Goal: Task Accomplishment & Management: Manage account settings

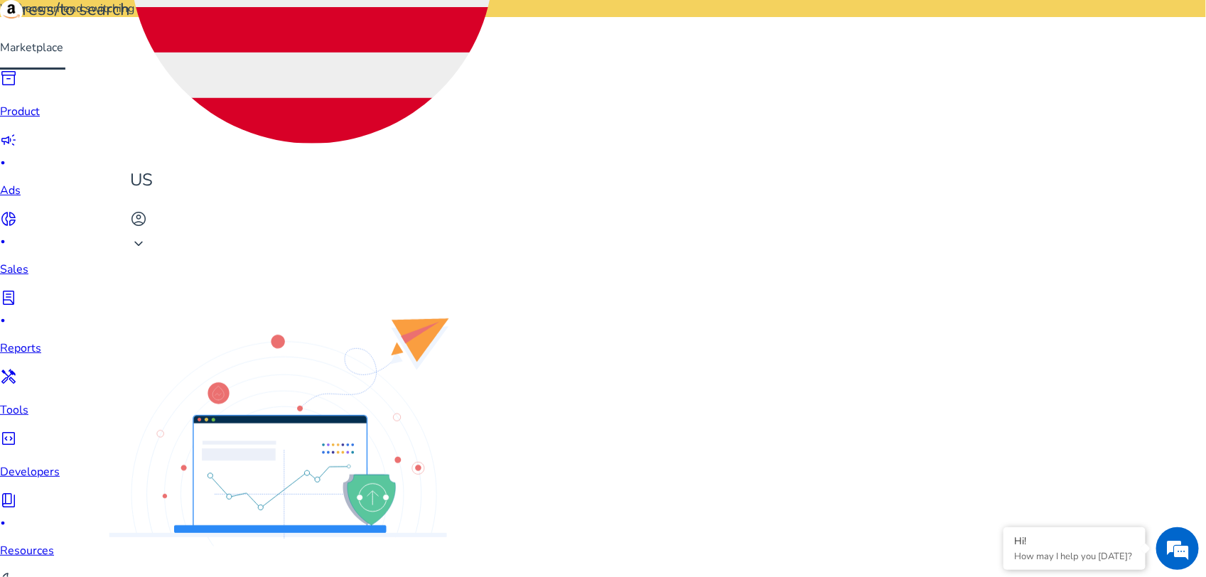
scroll to position [1244, 0]
click at [147, 235] on span "keyboard_arrow_down" at bounding box center [138, 243] width 17 height 17
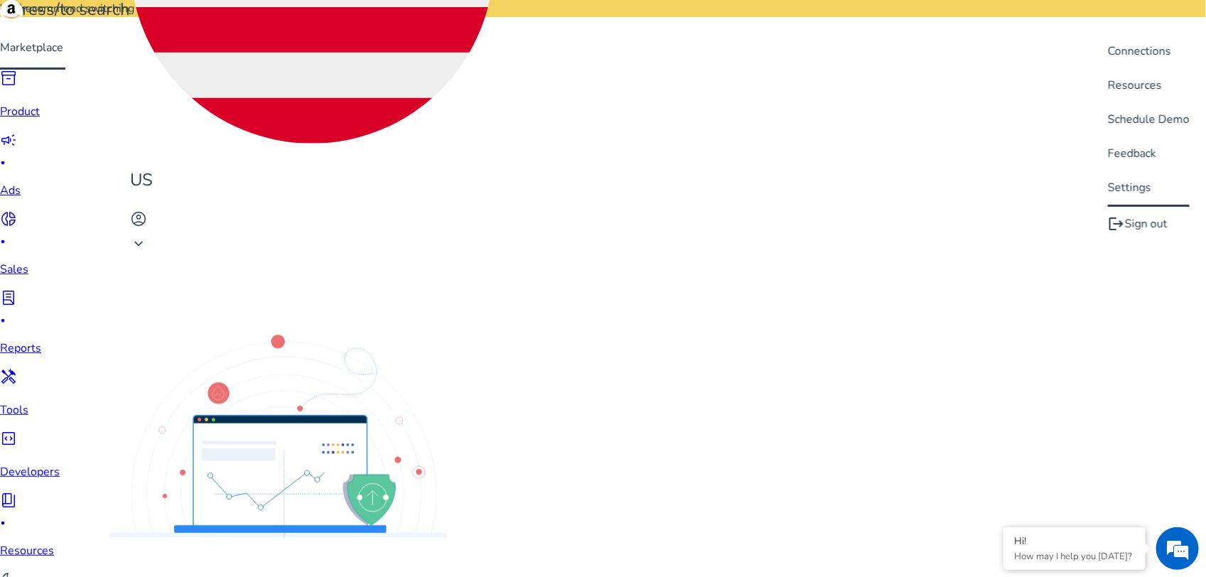
click at [1142, 189] on span "Settings" at bounding box center [1149, 188] width 82 height 16
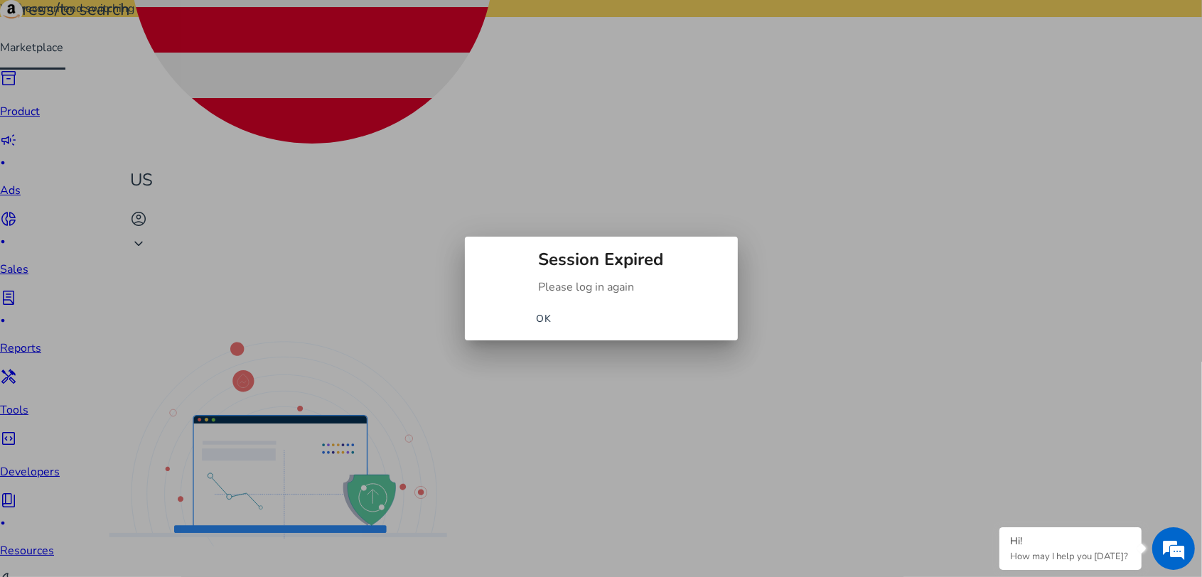
click at [552, 315] on span "OK" at bounding box center [544, 318] width 16 height 15
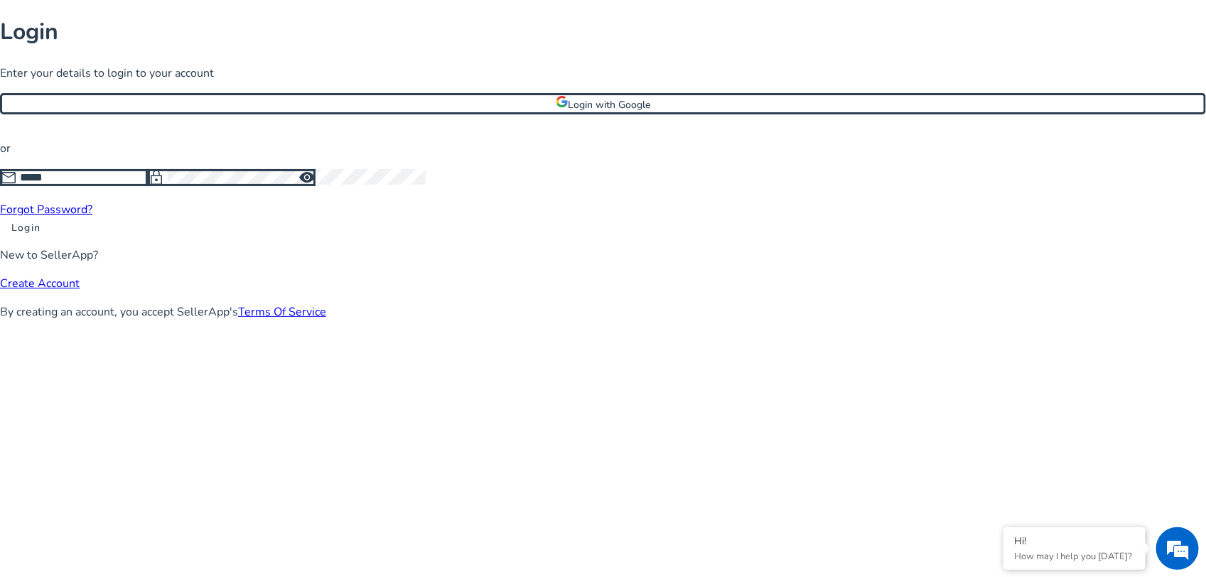
click at [148, 185] on input at bounding box center [84, 178] width 128 height 16
type input "**********"
click button "Login" at bounding box center [26, 227] width 52 height 15
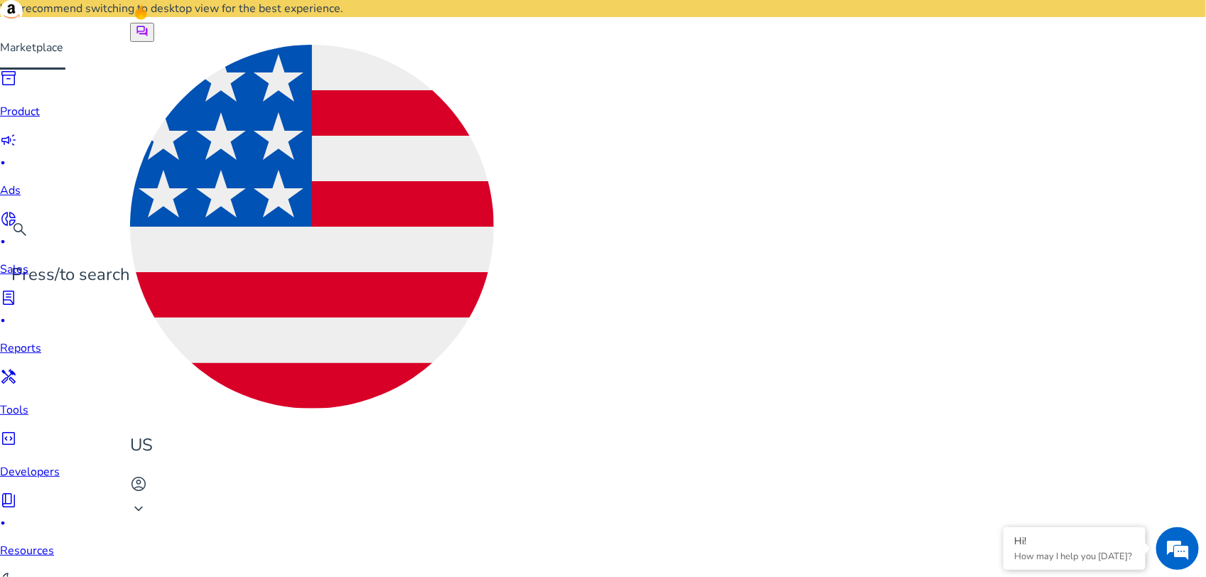
click at [147, 500] on span "keyboard_arrow_down" at bounding box center [138, 508] width 17 height 17
click at [1121, 196] on span "Settings" at bounding box center [1129, 193] width 43 height 16
click at [147, 500] on span "keyboard_arrow_down" at bounding box center [138, 508] width 17 height 17
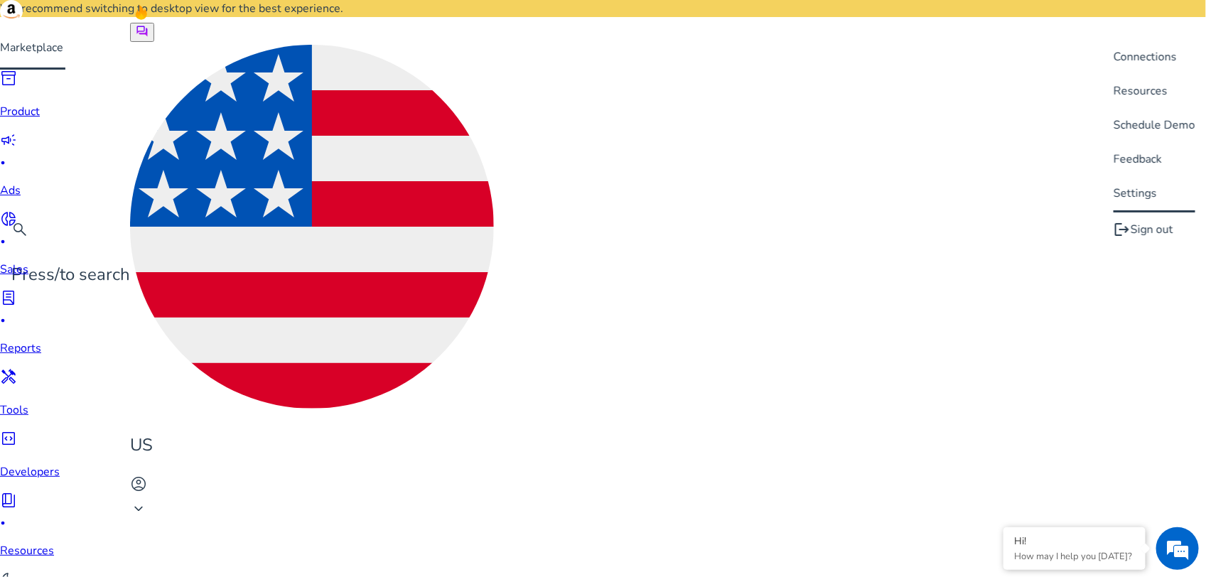
click at [207, 47] on div at bounding box center [603, 288] width 1206 height 577
